Goal: Task Accomplishment & Management: Manage account settings

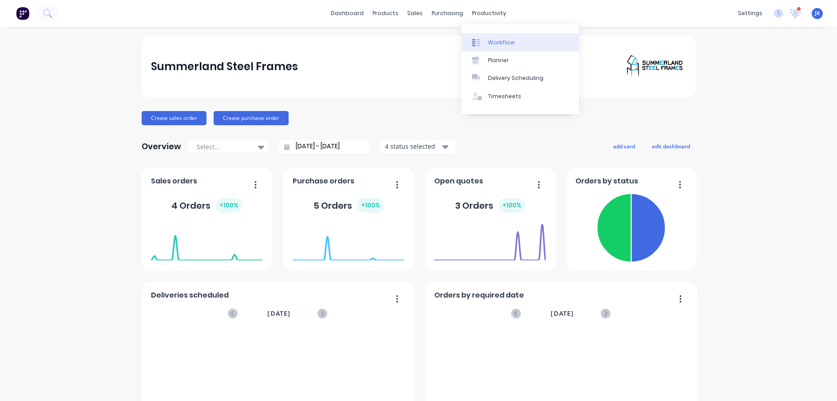
click at [488, 43] on div "Workflow" at bounding box center [501, 43] width 27 height 8
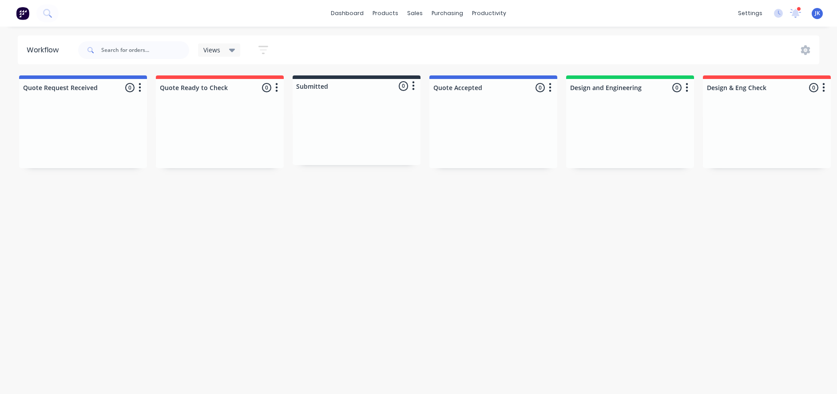
click at [797, 10] on div at bounding box center [799, 9] width 4 height 4
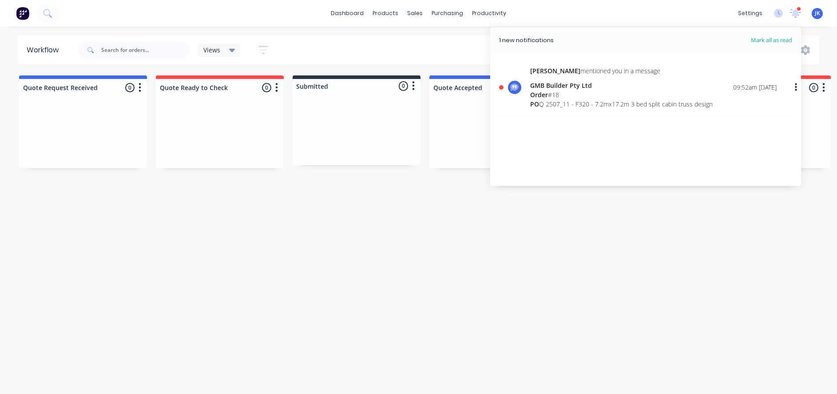
click at [642, 93] on div "Order # 18" at bounding box center [621, 94] width 182 height 9
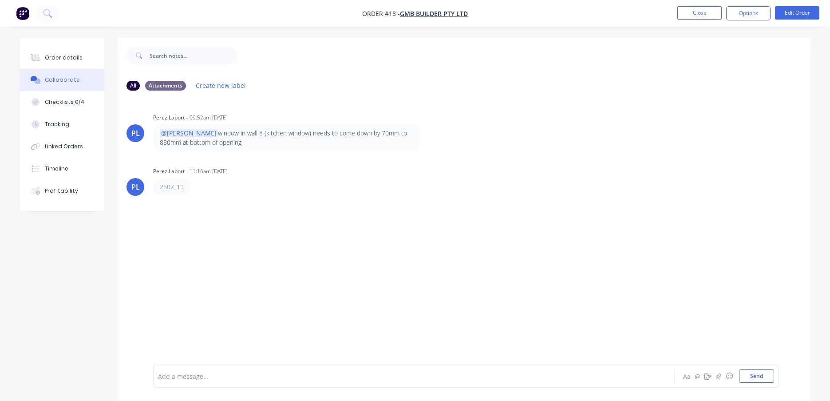
click at [214, 234] on div "[PERSON_NAME] Labort - 09:52am [DATE] @[PERSON_NAME] window in wall 8 (kitchen …" at bounding box center [464, 231] width 693 height 267
click at [707, 11] on button "Close" at bounding box center [700, 12] width 44 height 13
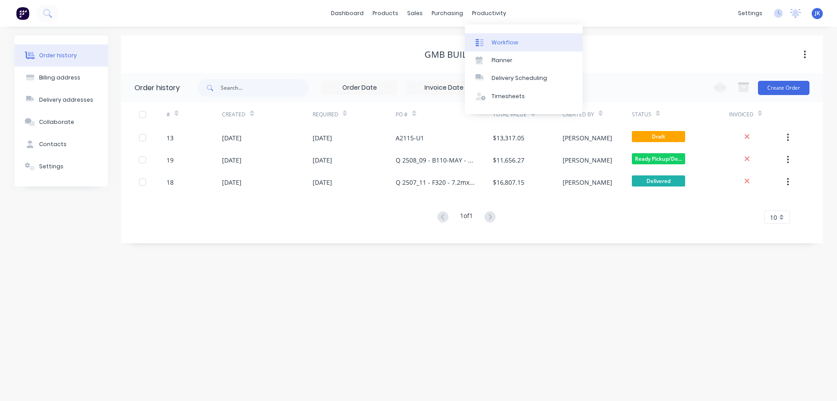
click at [499, 42] on div "Workflow" at bounding box center [505, 43] width 27 height 8
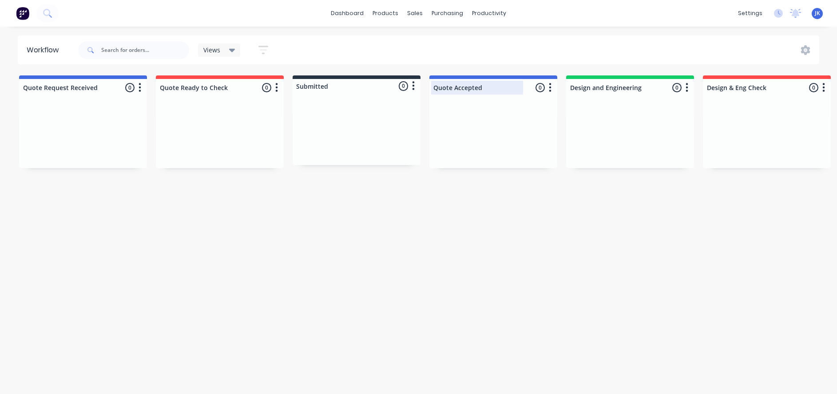
click at [453, 88] on div at bounding box center [493, 87] width 128 height 17
click at [230, 46] on icon at bounding box center [232, 50] width 6 height 10
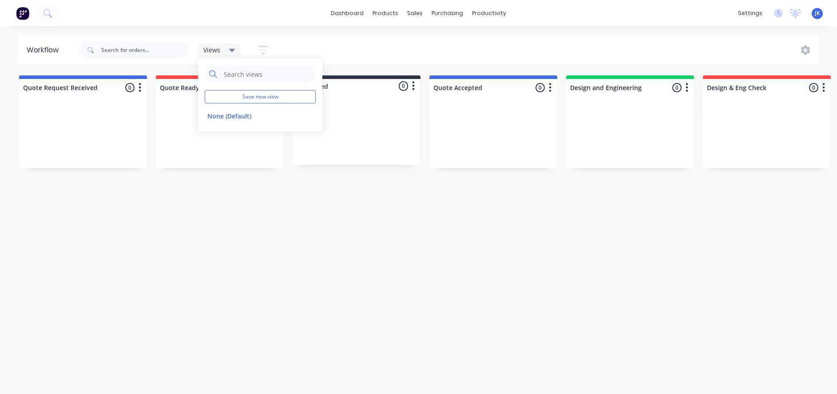
click at [230, 46] on icon at bounding box center [232, 50] width 6 height 10
click at [401, 41] on div "Views Save new view None (Default) edit Show/Hide statuses Show line item cards…" at bounding box center [447, 50] width 743 height 27
click at [358, 13] on link "dashboard" at bounding box center [347, 13] width 42 height 13
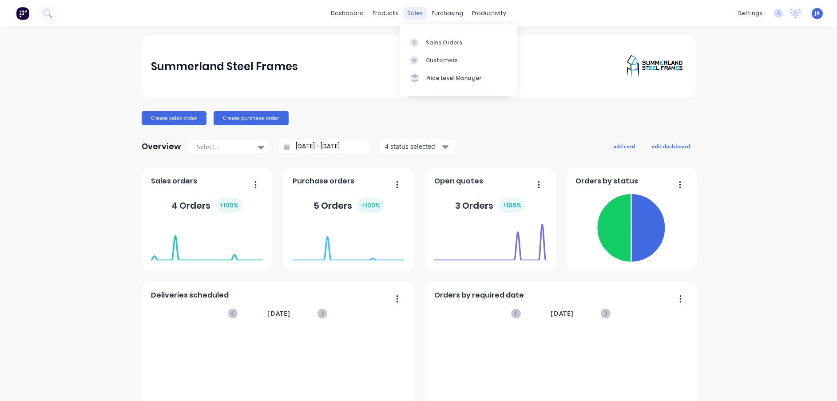
click at [412, 15] on div "sales" at bounding box center [415, 13] width 24 height 13
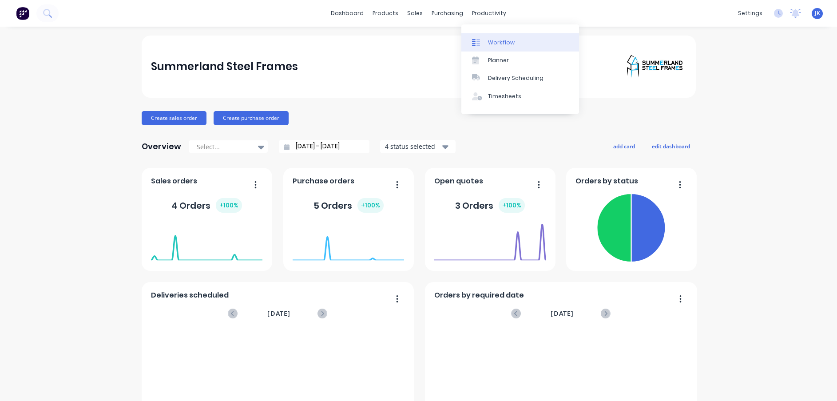
click at [495, 43] on div "Workflow" at bounding box center [501, 43] width 27 height 8
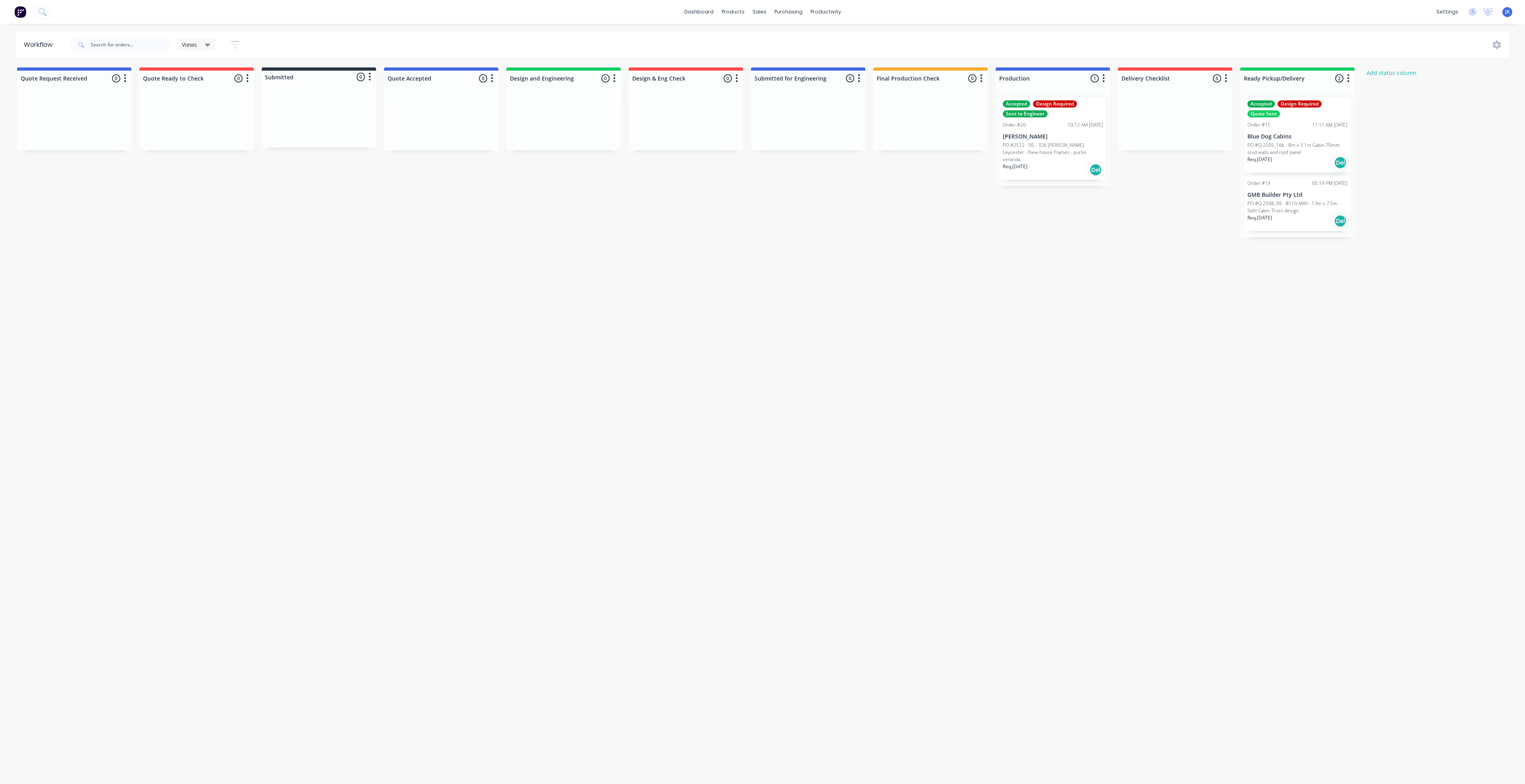
click at [749, 114] on div "Sent to Engineer" at bounding box center [1025, 114] width 45 height 7
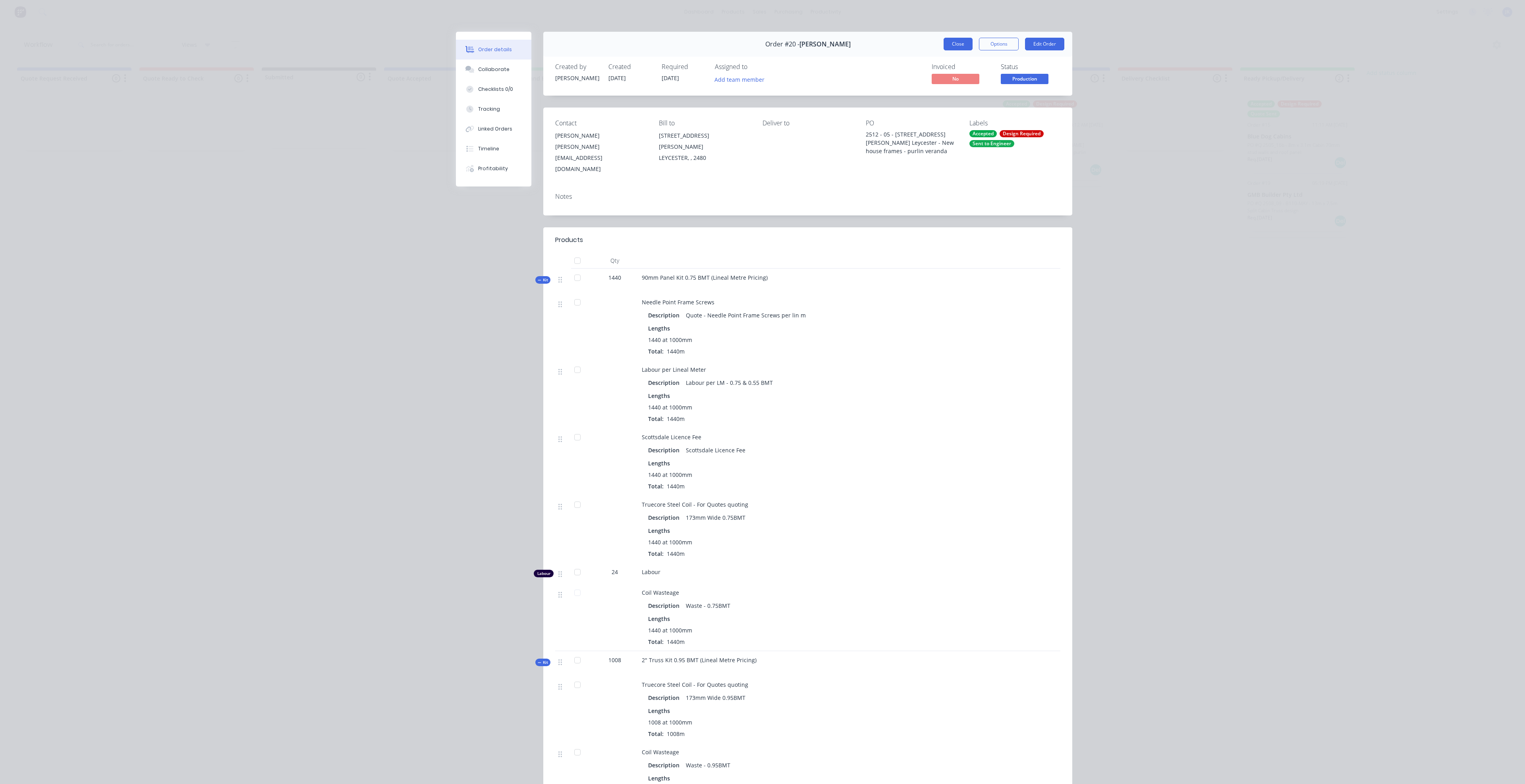
click at [749, 40] on button "Close" at bounding box center [958, 44] width 29 height 13
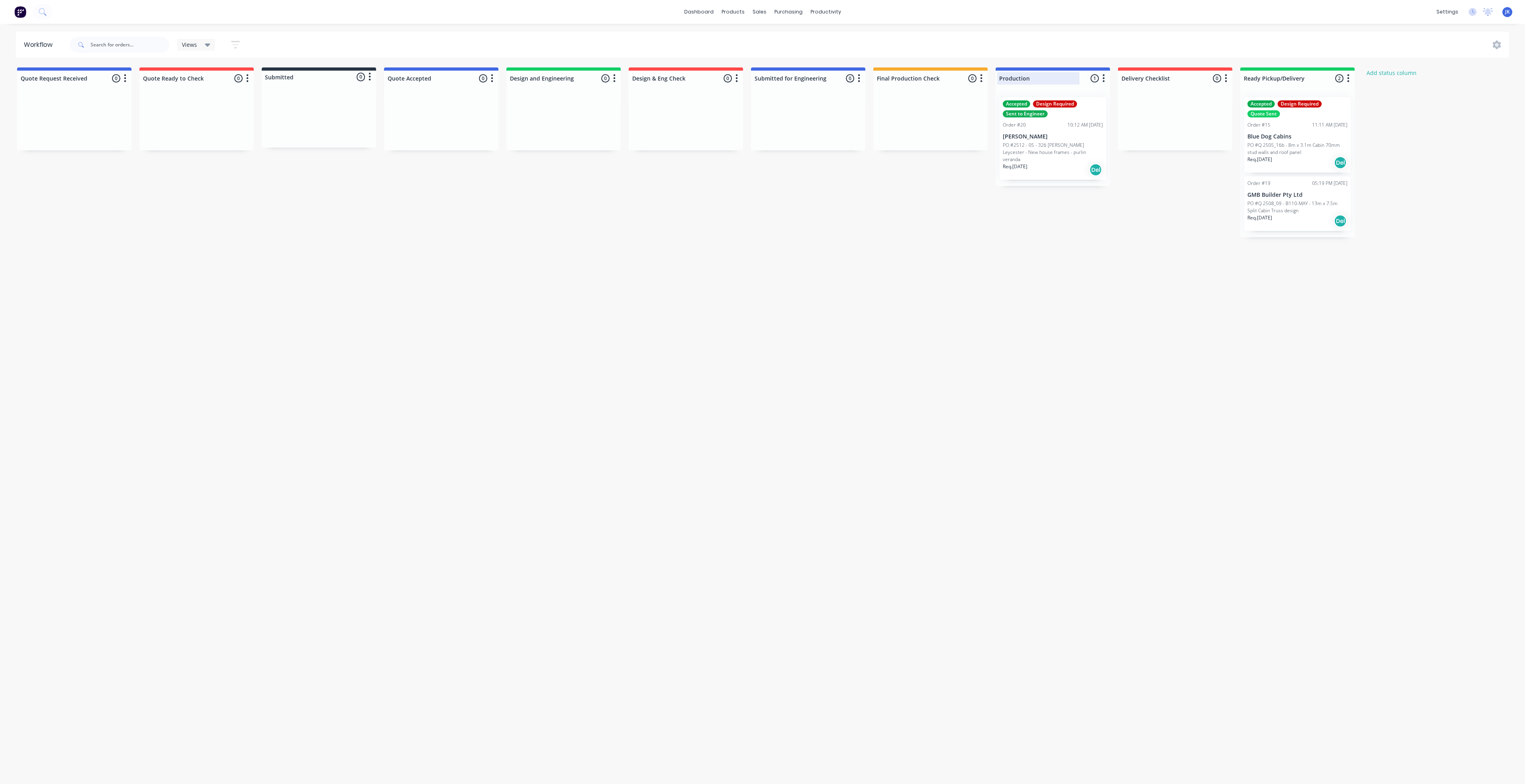
click at [749, 77] on div at bounding box center [1053, 78] width 114 height 15
click at [749, 76] on div "Production 1 Status colour #4169E1 hex #4169E1 Save Cancel Notifications Email …" at bounding box center [1053, 76] width 114 height 19
click at [749, 116] on div "Accepted Design Required Sent to Engineer" at bounding box center [1053, 108] width 100 height 17
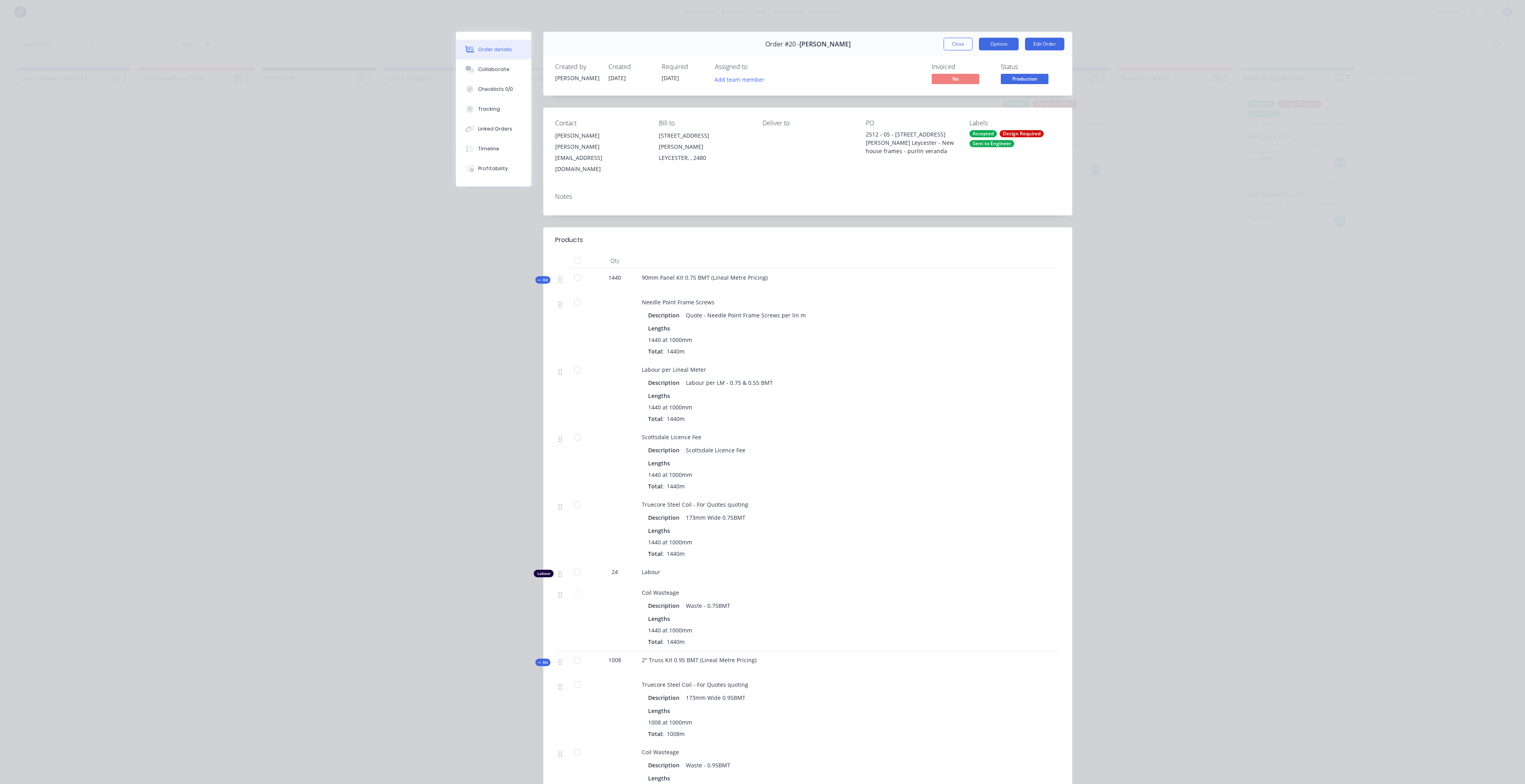
click at [749, 44] on button "Options" at bounding box center [999, 44] width 39 height 13
click at [749, 79] on div "Created by [PERSON_NAME] Created [DATE] Required [DATE] Assigned to Add team me…" at bounding box center [807, 74] width 529 height 42
click at [749, 44] on button "Options" at bounding box center [999, 44] width 39 height 13
click at [749, 81] on div "Work Order" at bounding box center [977, 80] width 69 height 12
click at [749, 68] on div "Invoiced No Status Production" at bounding box center [927, 75] width 266 height 23
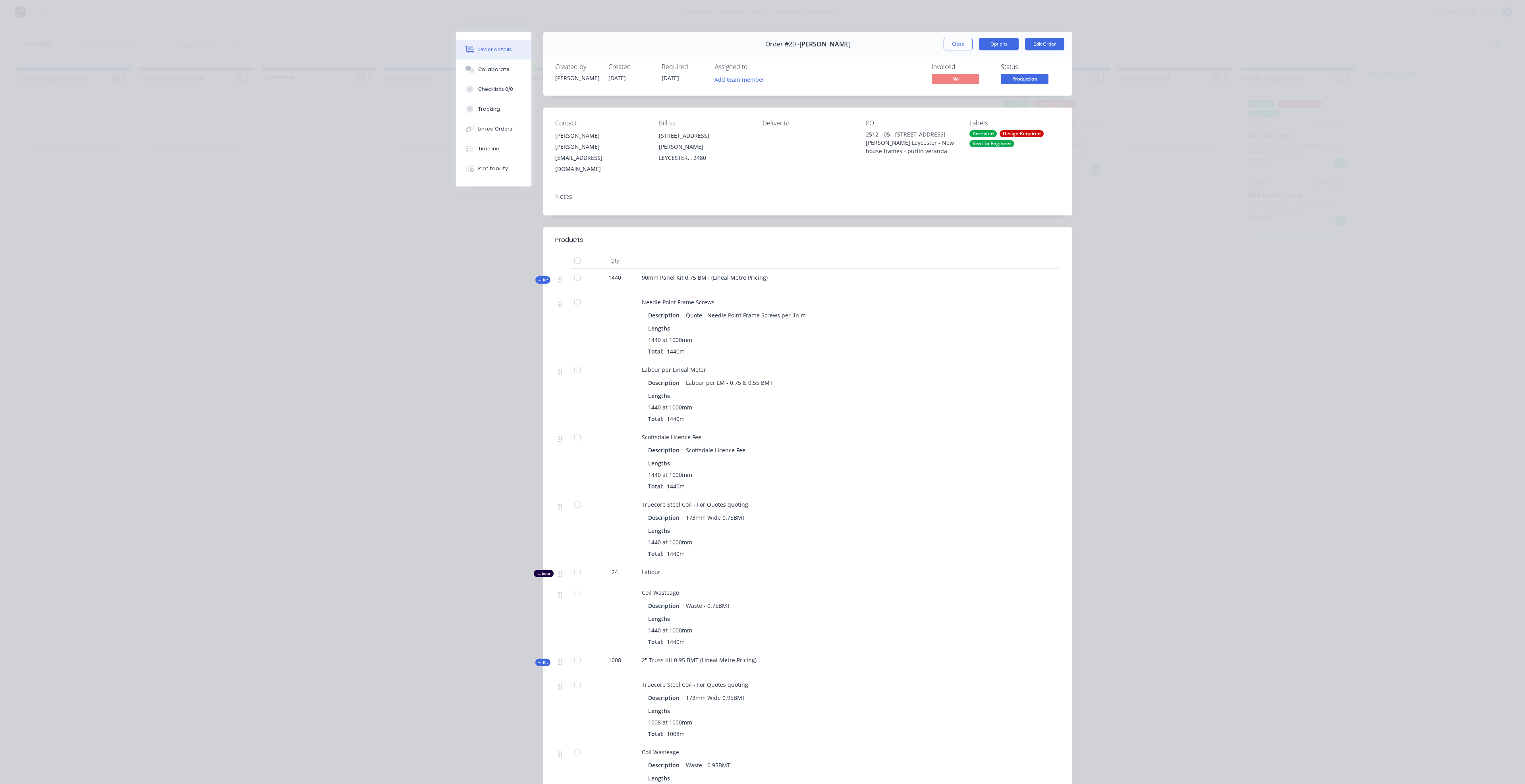
click at [749, 46] on button "Options" at bounding box center [999, 44] width 39 height 13
click at [749, 63] on div "Invoiced No Status Production" at bounding box center [927, 75] width 266 height 23
click at [496, 134] on button "Linked Orders" at bounding box center [494, 129] width 75 height 20
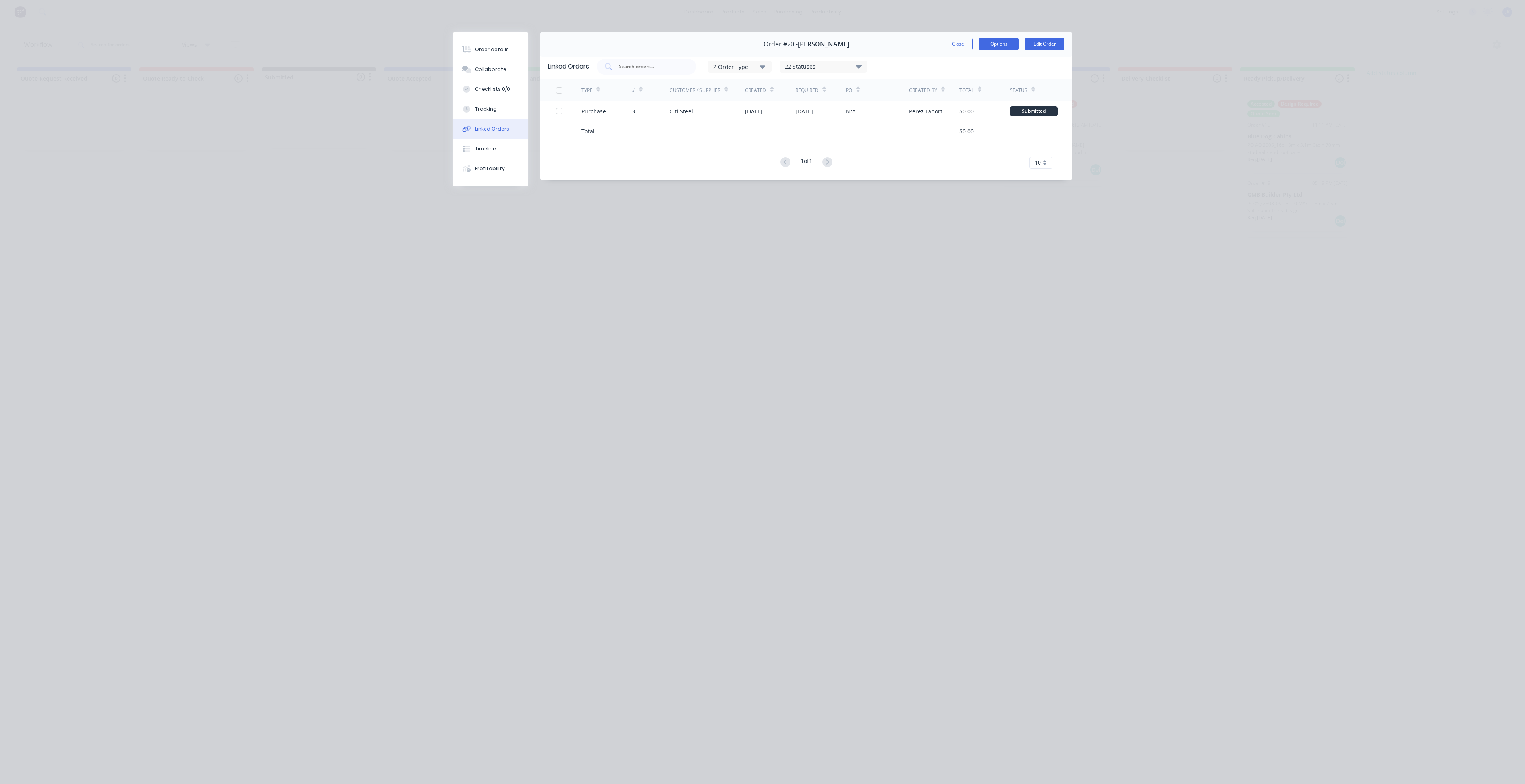
click at [749, 46] on button "Options" at bounding box center [999, 44] width 39 height 13
click at [743, 156] on div "1 of 1 10 5 10 15 20 25 30 35" at bounding box center [806, 162] width 532 height 12
click at [749, 44] on button "Close" at bounding box center [958, 44] width 29 height 13
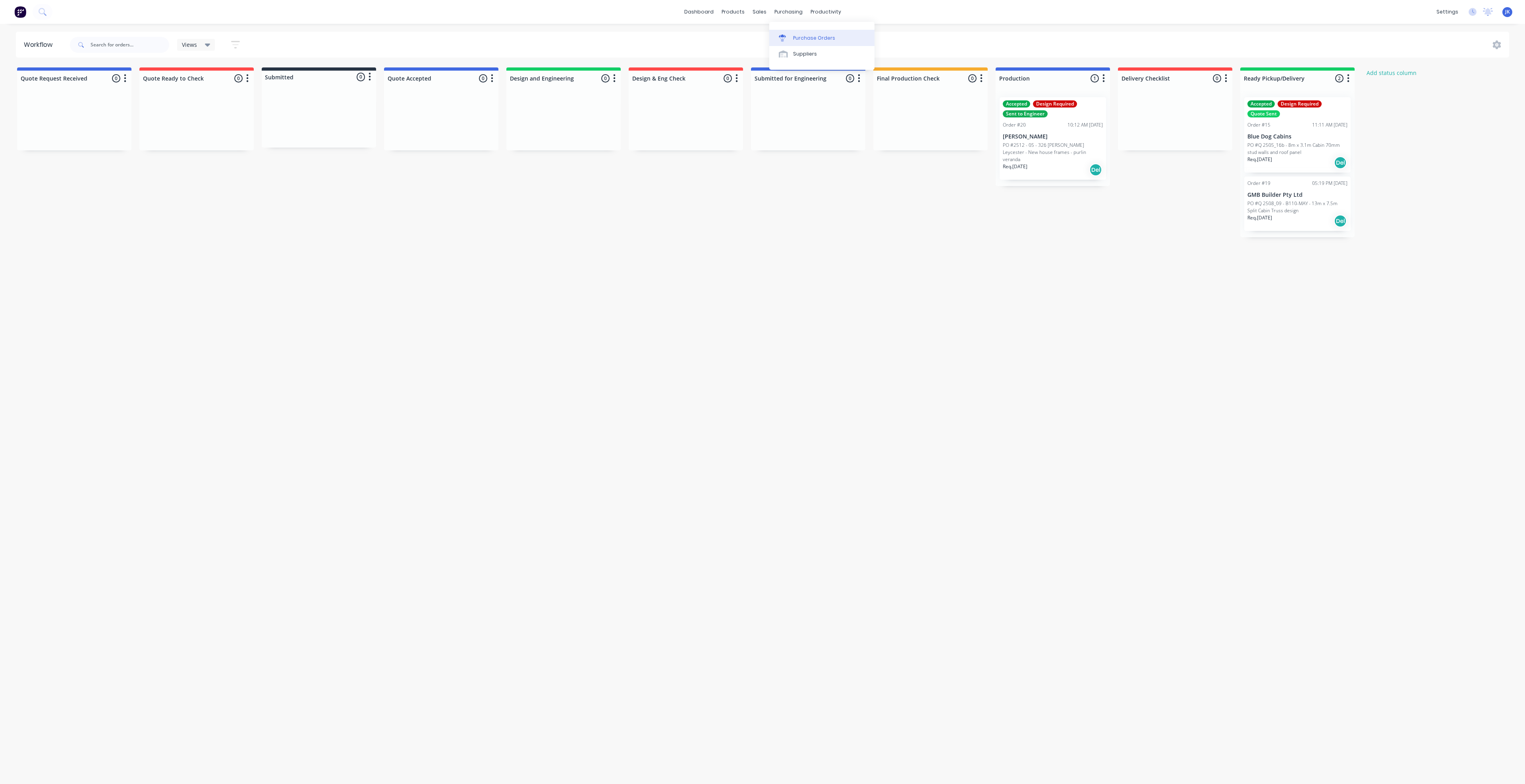
click at [749, 38] on div "Purchase Orders" at bounding box center [814, 38] width 42 height 7
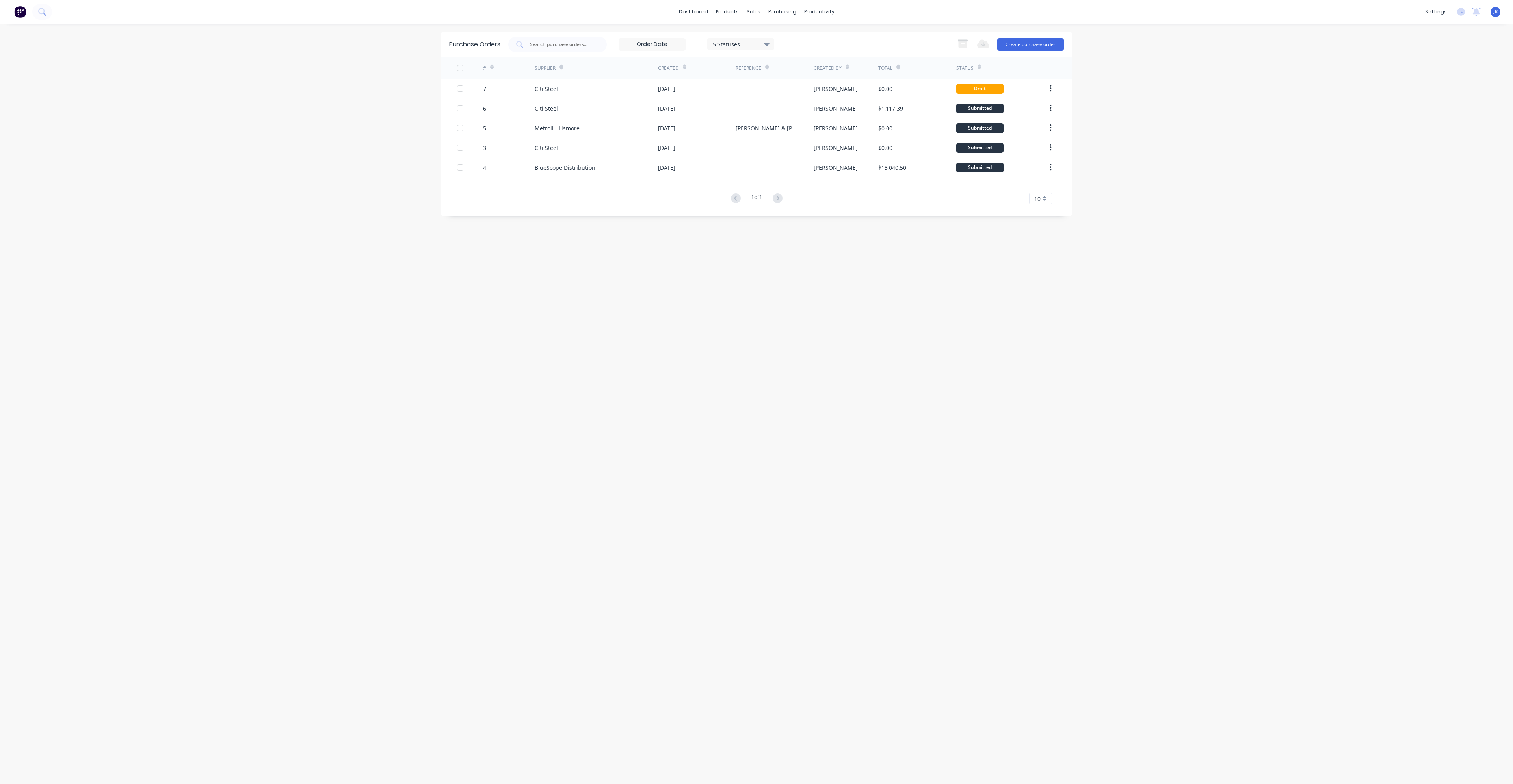
click at [743, 356] on div "Purchase Orders 5 Statuses 5 Statuses Export to Excel (XLSX) Create purchase or…" at bounding box center [756, 404] width 630 height 745
